Goal: Complete application form

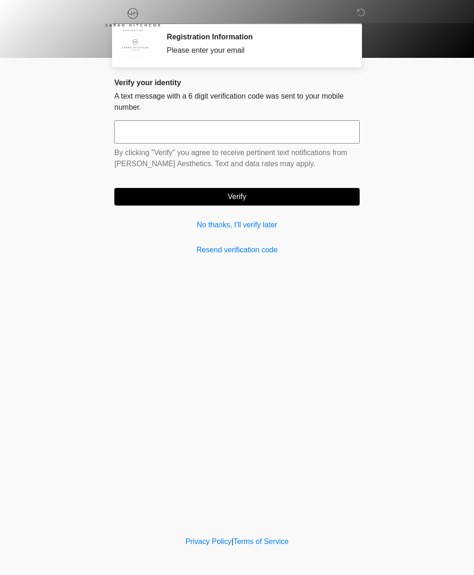
click at [232, 228] on link "No thanks, I'll verify later" at bounding box center [236, 225] width 245 height 11
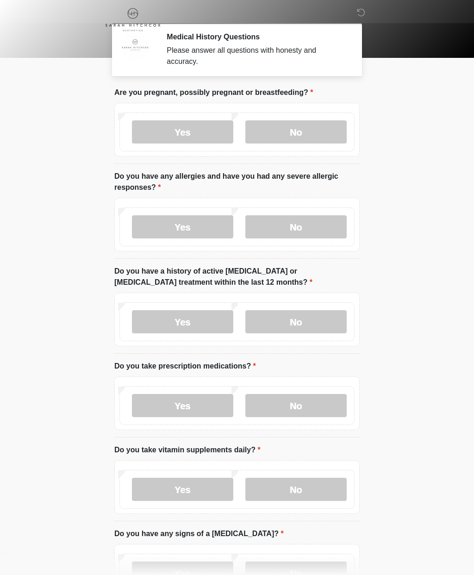
click at [330, 136] on label "No" at bounding box center [295, 131] width 101 height 23
click at [326, 229] on label "No" at bounding box center [295, 226] width 101 height 23
click at [316, 333] on label "No" at bounding box center [295, 321] width 101 height 23
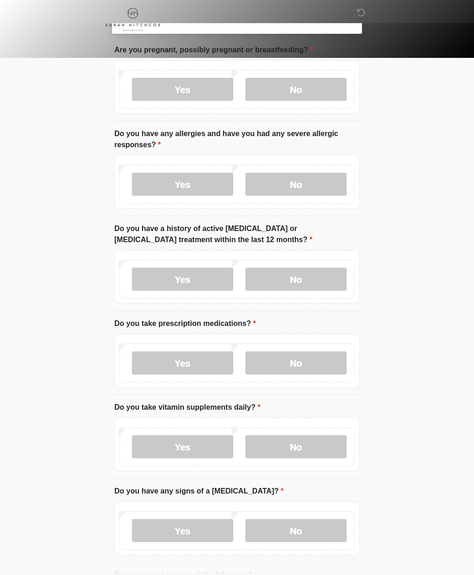
scroll to position [91, 0]
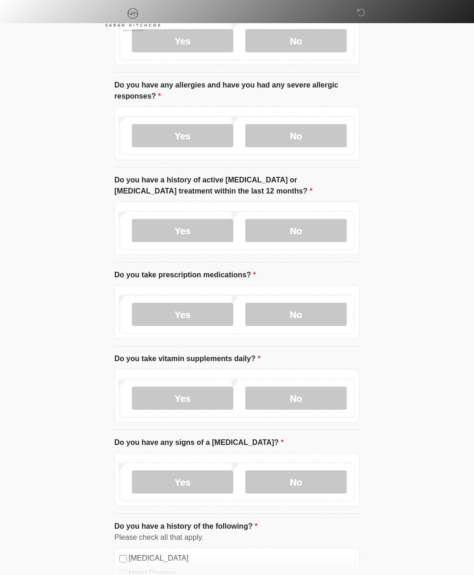
click at [208, 313] on label "Yes" at bounding box center [182, 314] width 101 height 23
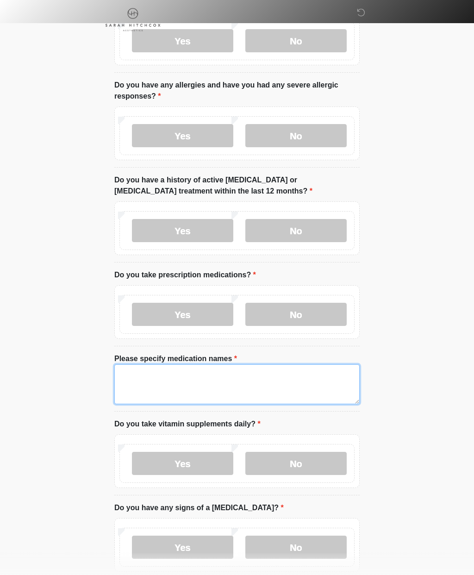
click at [306, 391] on textarea "Please specify medication names" at bounding box center [236, 385] width 245 height 40
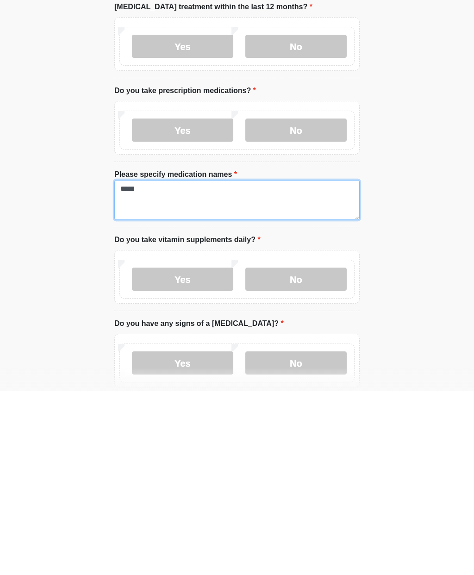
type textarea "*****"
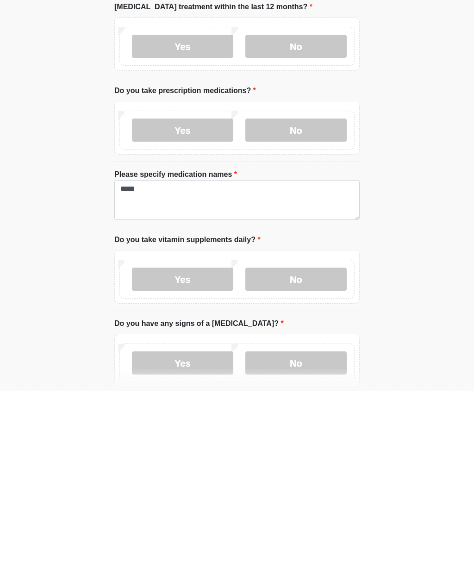
click at [332, 452] on label "No" at bounding box center [295, 463] width 101 height 23
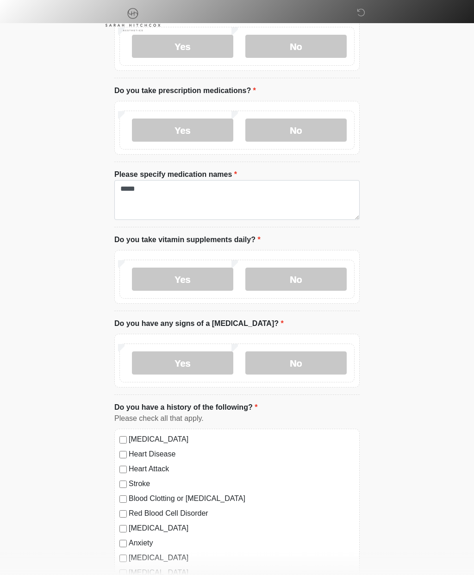
click at [341, 354] on label "No" at bounding box center [295, 363] width 101 height 23
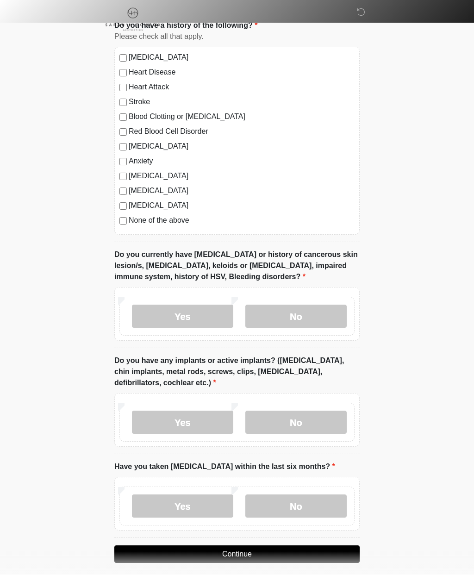
scroll to position [656, 0]
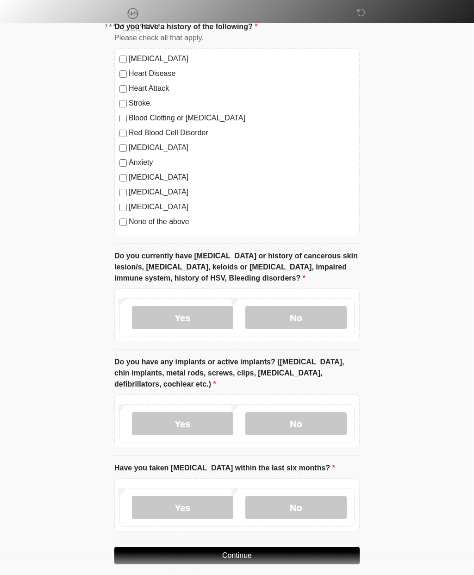
click at [333, 315] on label "No" at bounding box center [295, 317] width 101 height 23
click at [153, 311] on label "Yes" at bounding box center [182, 317] width 101 height 23
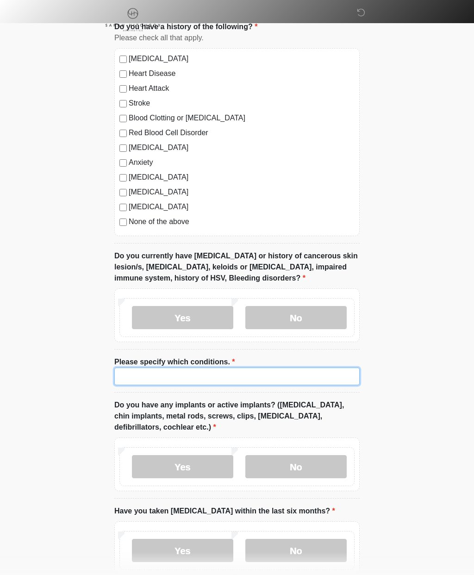
click at [126, 370] on input "Please specify which conditions." at bounding box center [236, 377] width 245 height 18
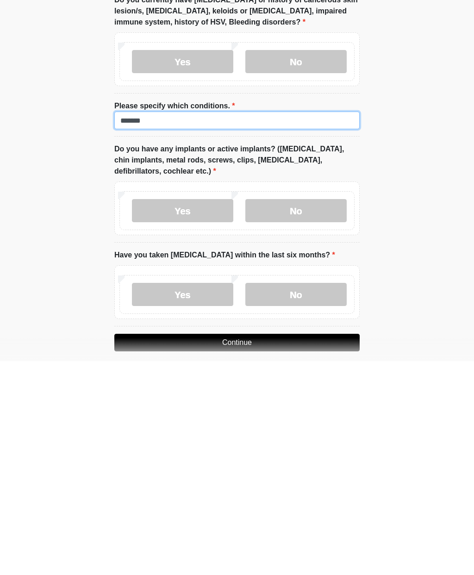
scroll to position [701, 0]
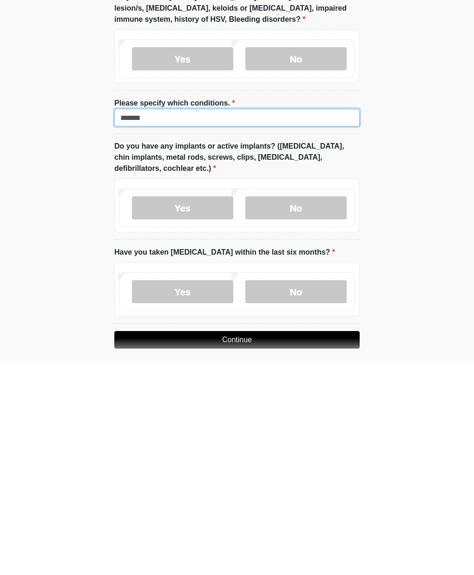
type input "*******"
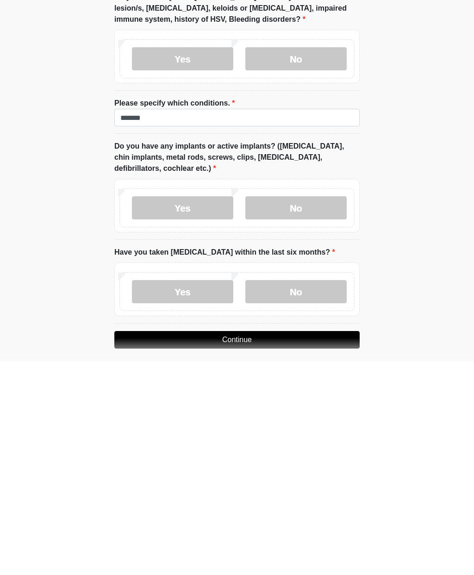
click at [339, 410] on label "No" at bounding box center [295, 421] width 101 height 23
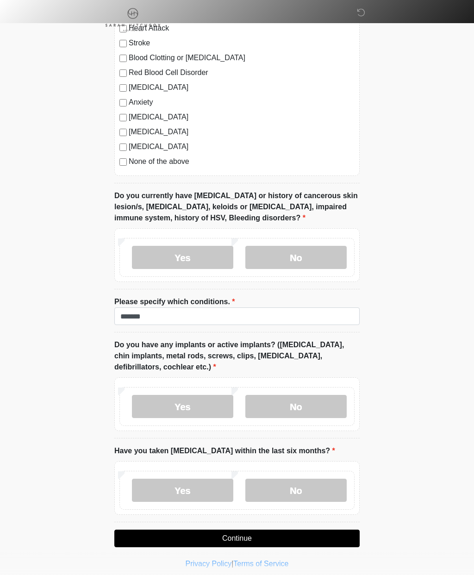
scroll to position [699, 0]
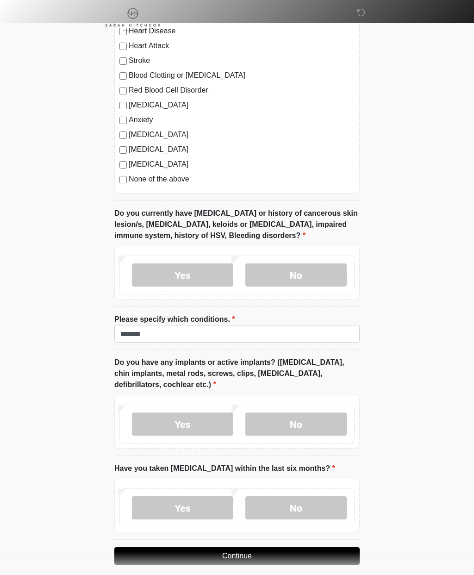
click at [331, 506] on label "No" at bounding box center [295, 508] width 101 height 23
click at [336, 547] on button "Continue" at bounding box center [236, 556] width 245 height 18
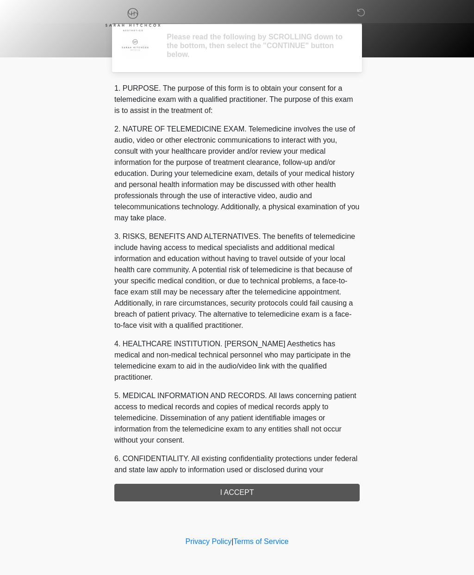
scroll to position [0, 0]
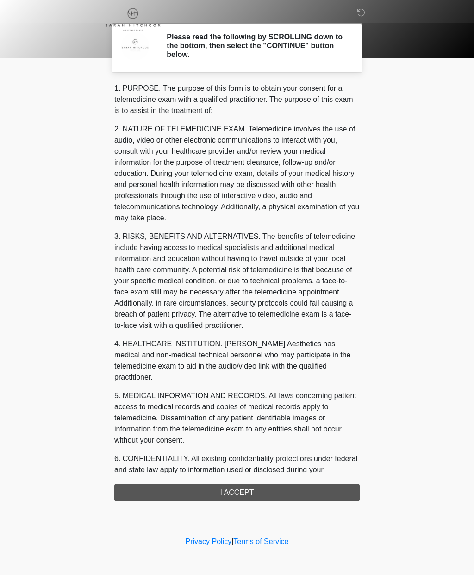
click at [133, 482] on div "1. PURPOSE. The purpose of this form is to obtain your consent for a telemedici…" at bounding box center [236, 292] width 245 height 419
click at [182, 490] on div "1. PURPOSE. The purpose of this form is to obtain your consent for a telemedici…" at bounding box center [236, 292] width 245 height 419
click at [186, 487] on div "1. PURPOSE. The purpose of this form is to obtain your consent for a telemedici…" at bounding box center [236, 292] width 245 height 419
click at [151, 485] on div "1. PURPOSE. The purpose of this form is to obtain your consent for a telemedici…" at bounding box center [236, 292] width 245 height 419
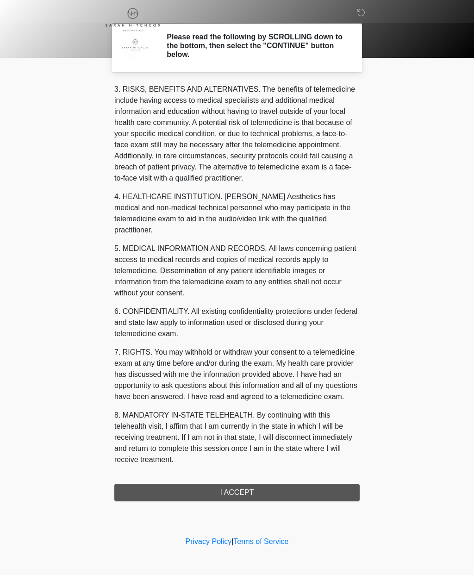
scroll to position [158, 0]
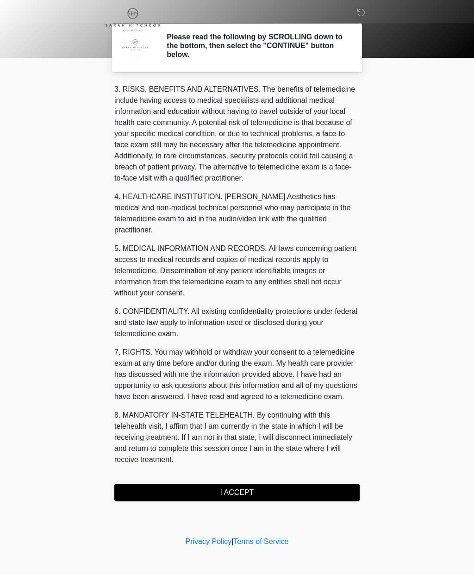
click at [163, 488] on button "I ACCEPT" at bounding box center [236, 493] width 245 height 18
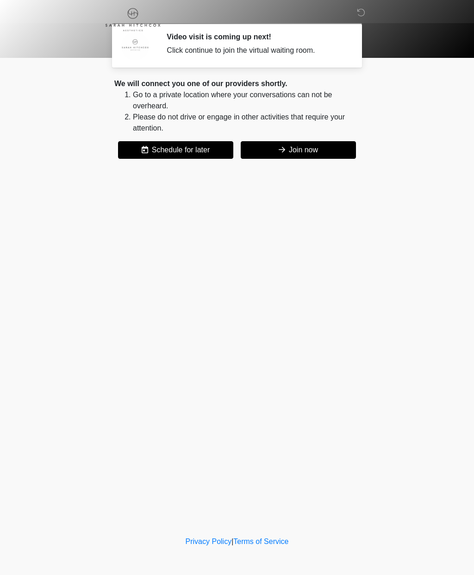
click at [310, 153] on button "Join now" at bounding box center [298, 150] width 115 height 18
